Goal: Task Accomplishment & Management: Use online tool/utility

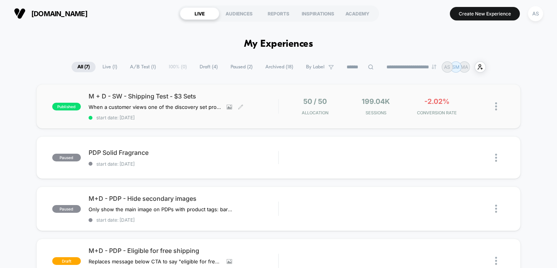
click at [169, 113] on div "M + D - SW - Shipping Test - $3 Sets When a customer views one of the discovery…" at bounding box center [184, 106] width 190 height 28
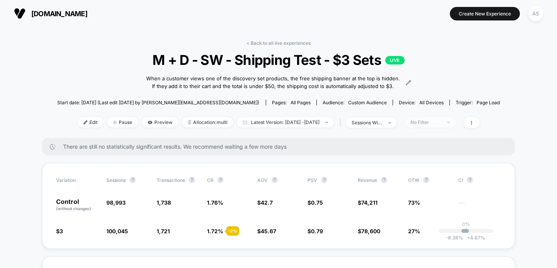
click at [441, 126] on span "No Filter" at bounding box center [429, 122] width 51 height 10
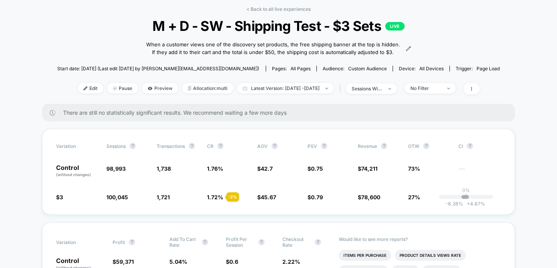
scroll to position [35, 0]
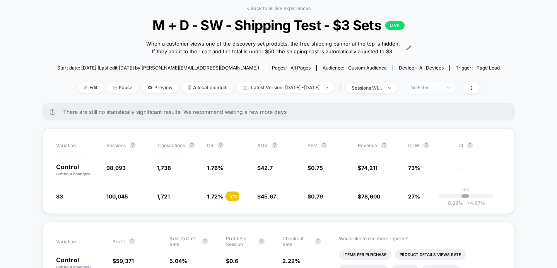
click at [450, 90] on span "No Filter" at bounding box center [429, 87] width 51 height 10
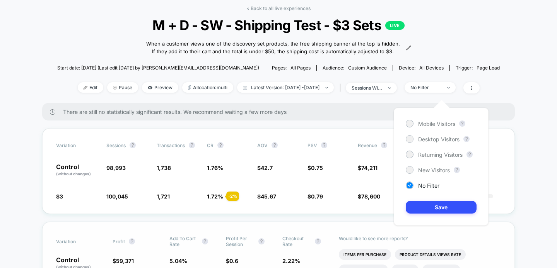
click at [310, 231] on div "Variation Profit ? Add To Cart Rate ? Profit Per Session ? Checkout Rate ? Cont…" at bounding box center [278, 262] width 472 height 80
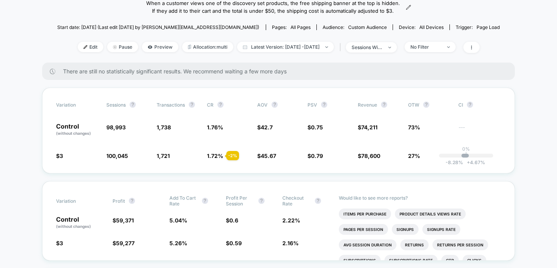
scroll to position [0, 0]
